Goal: Find specific page/section: Find specific page/section

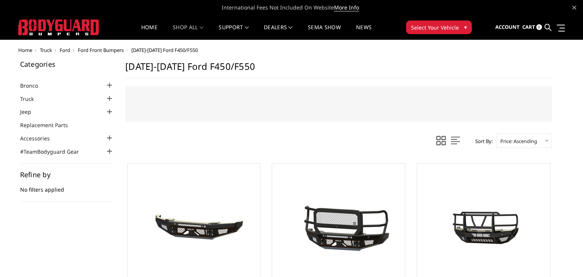
click at [467, 24] on button "Select Your Vehicle ▾" at bounding box center [439, 27] width 66 height 14
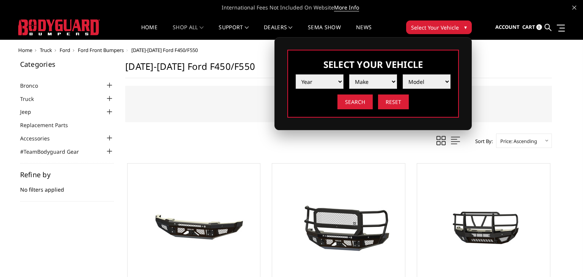
click at [467, 24] on button "Select Your Vehicle ▾" at bounding box center [439, 27] width 66 height 14
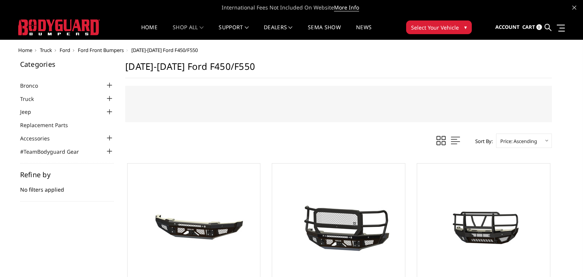
click at [467, 24] on button "Select Your Vehicle ▾" at bounding box center [439, 27] width 66 height 14
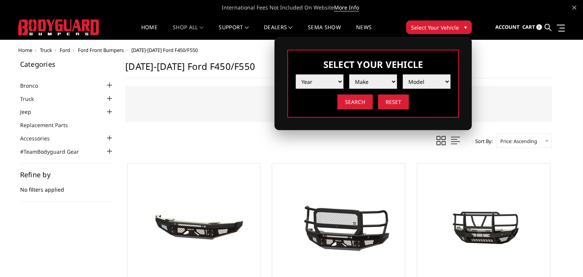
click at [340, 81] on select "Year 2025 2024 2023 2022 2021 2020 2019 2018 2017 2016 2015 2014 2013 2012 2011…" at bounding box center [320, 81] width 48 height 14
select select "yr_2013"
click at [296, 74] on select "Year 2025 2024 2023 2022 2021 2020 2019 2018 2017 2016 2015 2014 2013 2012 2011…" at bounding box center [320, 81] width 48 height 14
click at [391, 81] on select "Make Chevrolet Ford GMC Ram Toyota" at bounding box center [373, 81] width 48 height 14
select select "mk_chevrolet"
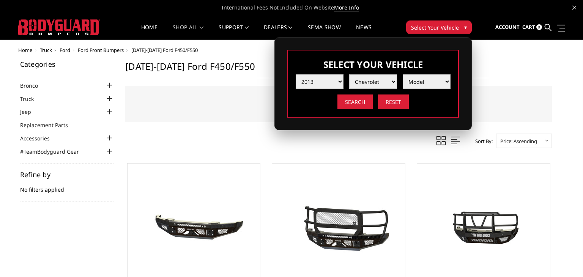
click at [349, 74] on select "Make Chevrolet Ford GMC Ram Toyota" at bounding box center [373, 81] width 48 height 14
click at [448, 80] on select "Model Silverado 1500 Silverado 2500 / 3500 Tahoe/Suburban 1500" at bounding box center [427, 81] width 48 height 14
select select "md_silverado-2500-3500"
click at [403, 74] on select "Model Silverado 1500 Silverado 2500 / 3500 Tahoe/Suburban 1500" at bounding box center [427, 81] width 48 height 14
click at [354, 94] on div "Year 2025 2024 2023 2022 2021 2020 2019 2018 2017 2016 2015 2014 2013 2012 2011…" at bounding box center [373, 89] width 155 height 41
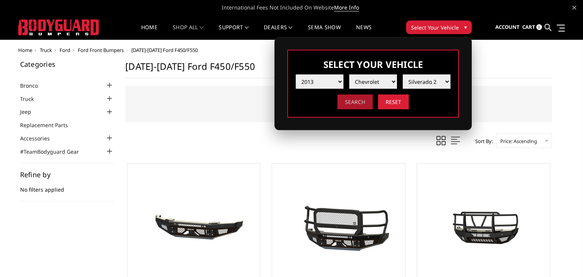
click at [355, 98] on input "Search" at bounding box center [354, 102] width 35 height 15
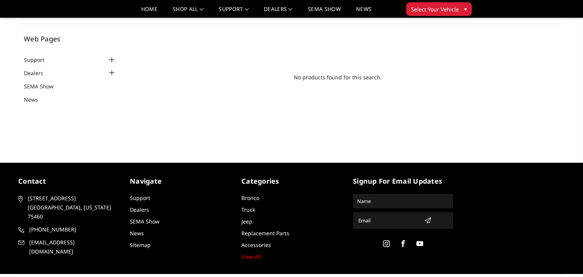
scroll to position [56, 0]
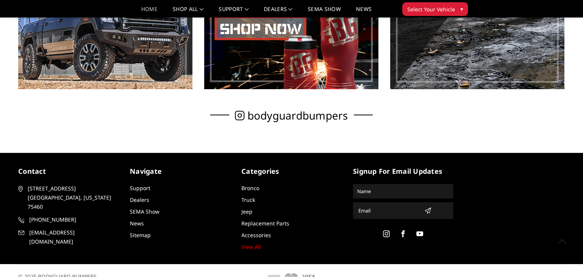
scroll to position [522, 0]
